Goal: Find contact information: Find contact information

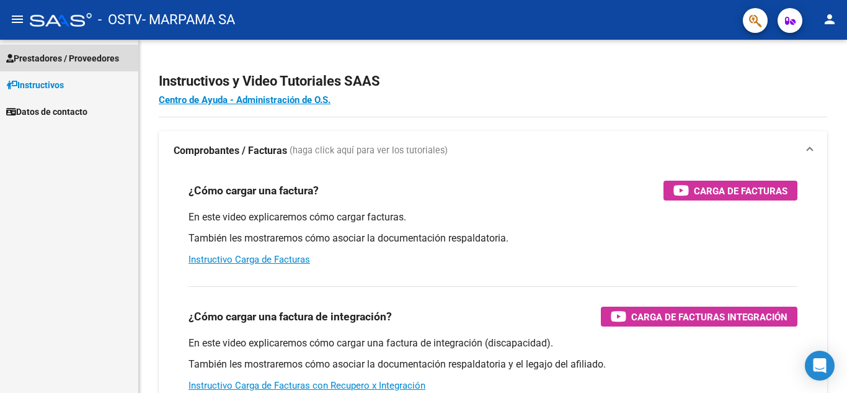
click at [61, 62] on span "Prestadores / Proveedores" at bounding box center [62, 58] width 113 height 14
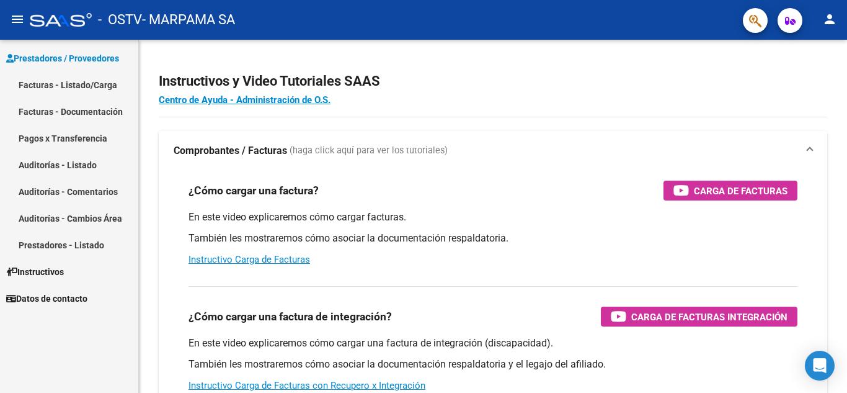
click at [50, 160] on link "Auditorías - Listado" at bounding box center [69, 164] width 138 height 27
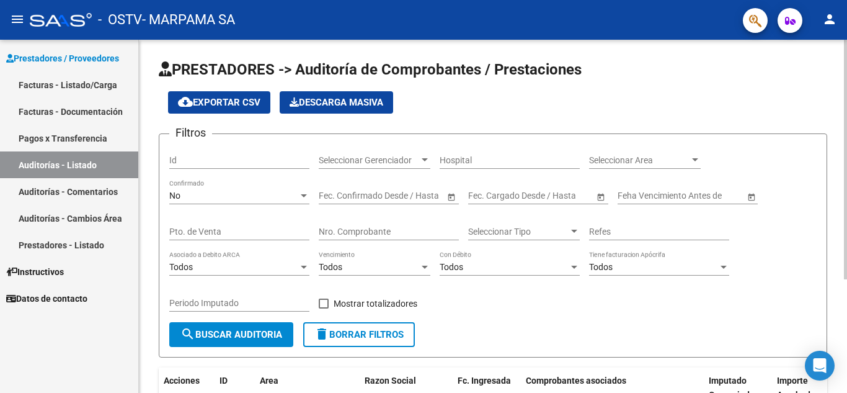
click at [354, 339] on span "delete Borrar Filtros" at bounding box center [358, 334] width 89 height 11
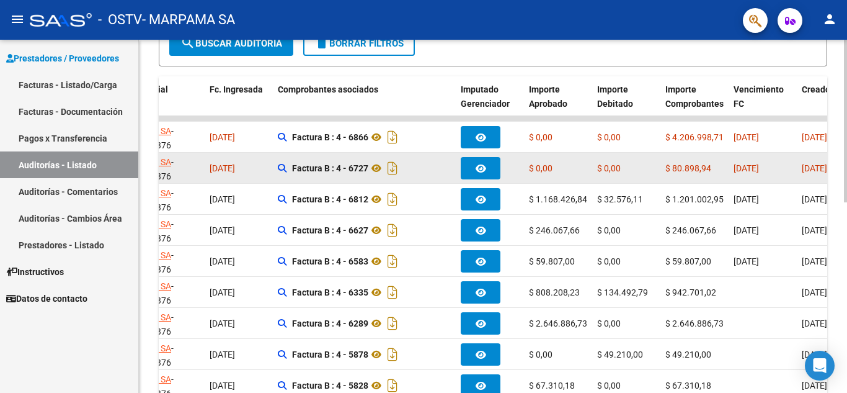
scroll to position [229, 0]
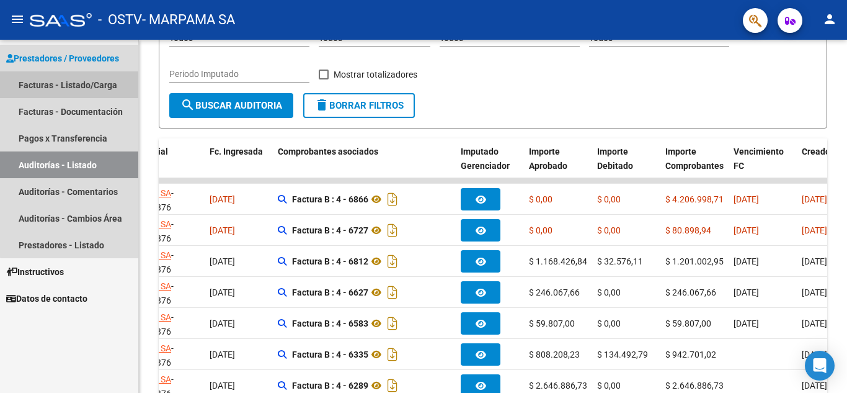
click at [94, 84] on link "Facturas - Listado/Carga" at bounding box center [69, 84] width 138 height 27
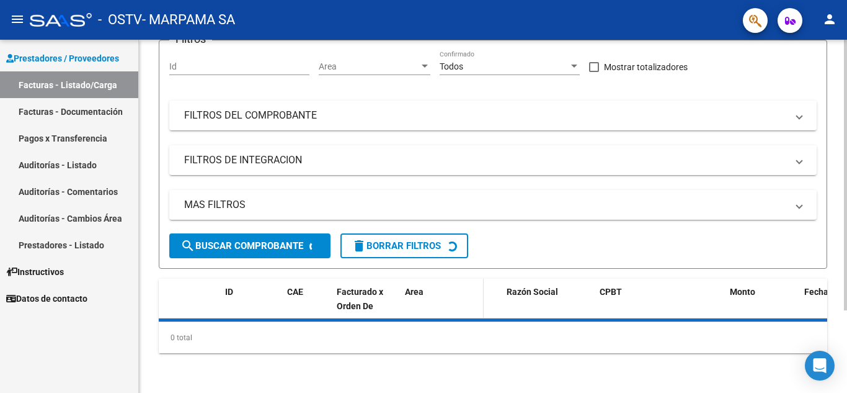
scroll to position [229, 0]
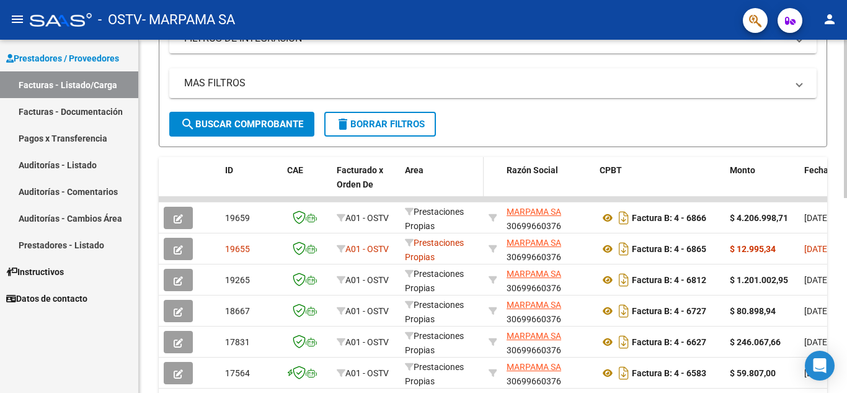
click at [402, 249] on datatable-body-cell "Prestaciones Propias" at bounding box center [442, 248] width 84 height 30
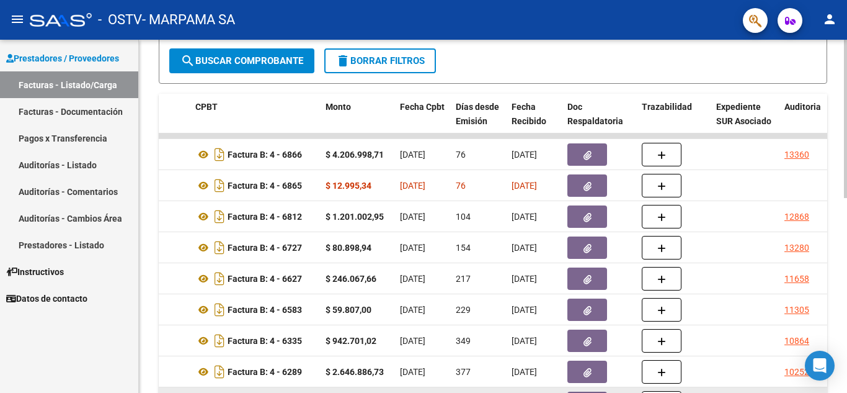
scroll to position [247, 0]
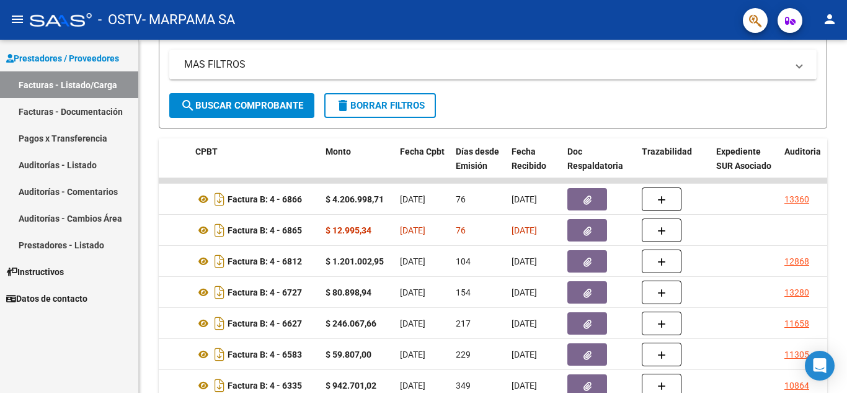
click at [48, 293] on span "Datos de contacto" at bounding box center [46, 299] width 81 height 14
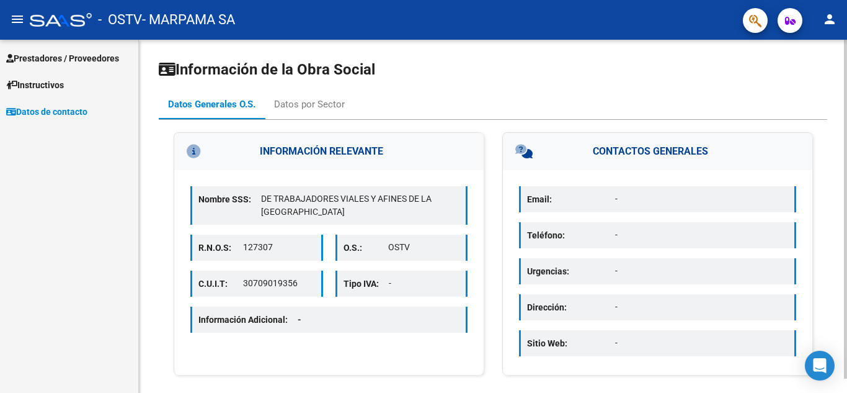
scroll to position [15, 0]
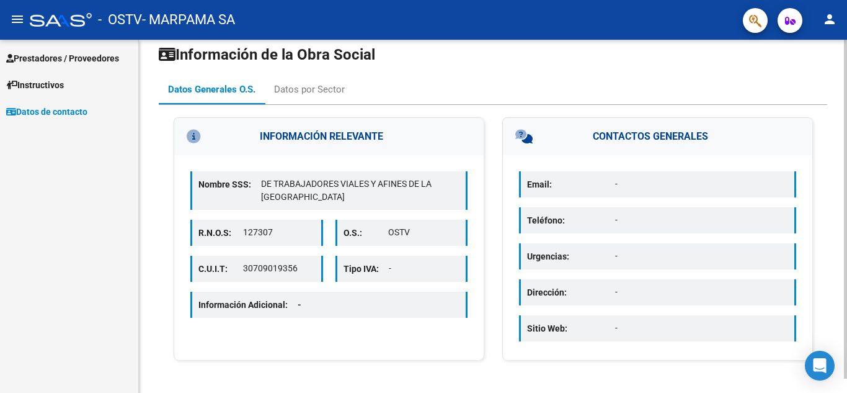
click at [604, 194] on div "Email: -" at bounding box center [657, 184] width 277 height 26
click at [642, 185] on p "-" at bounding box center [701, 183] width 173 height 13
click at [312, 86] on div "Datos por Sector" at bounding box center [309, 89] width 71 height 14
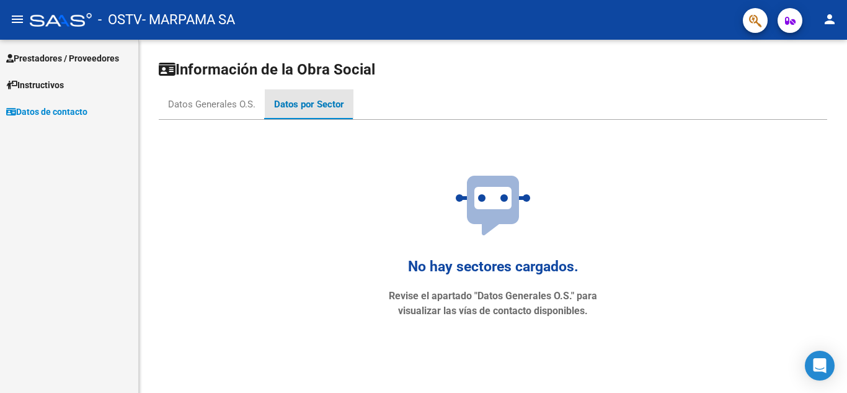
scroll to position [0, 0]
